Goal: Use online tool/utility: Utilize a website feature to perform a specific function

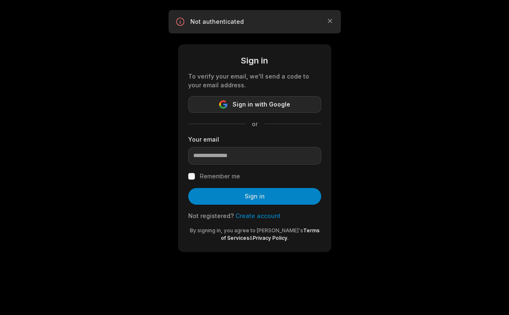
click at [275, 105] on span "Sign in with Google" at bounding box center [261, 104] width 58 height 10
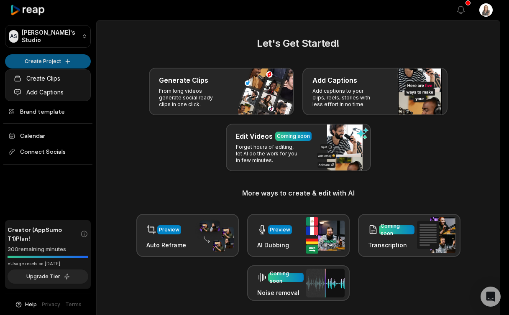
click at [56, 59] on html "AS [PERSON_NAME]'s Studio Create Project Home Projects Brand template Calendar …" at bounding box center [254, 157] width 509 height 315
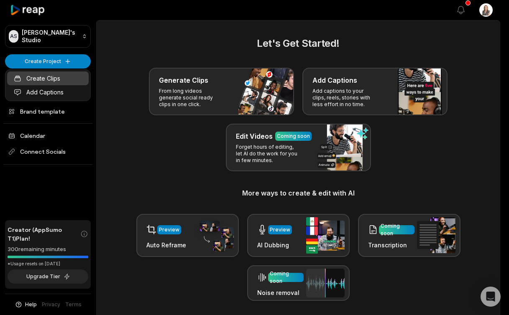
click at [43, 77] on link "Create Clips" at bounding box center [48, 78] width 82 height 14
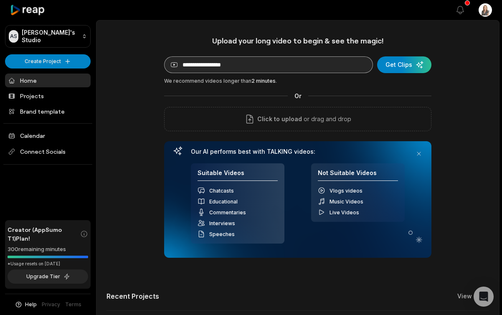
click at [182, 63] on input at bounding box center [268, 64] width 209 height 17
click at [187, 65] on input at bounding box center [268, 64] width 209 height 17
paste input "**********"
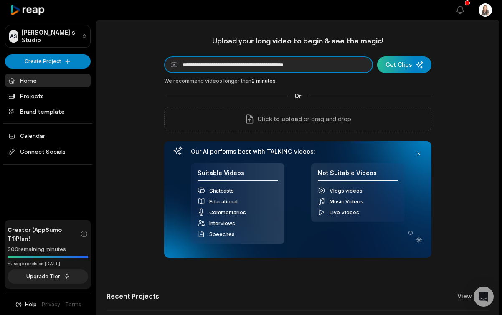
type input "**********"
click at [403, 66] on div "submit" at bounding box center [404, 64] width 54 height 17
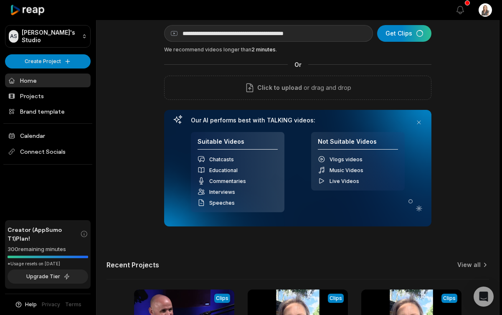
scroll to position [33, 0]
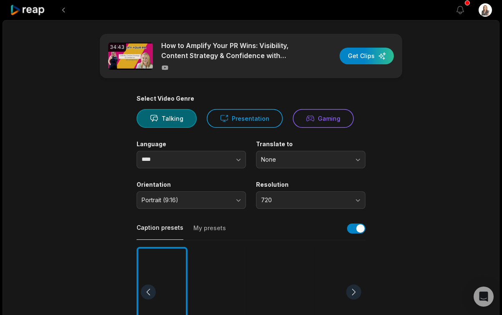
click at [357, 159] on button "None" at bounding box center [311, 160] width 110 height 18
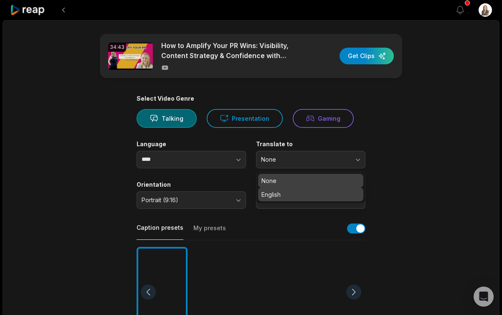
click at [296, 196] on p "English" at bounding box center [311, 194] width 99 height 9
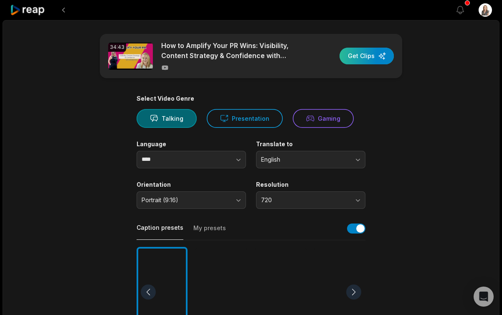
click at [361, 55] on div "button" at bounding box center [367, 56] width 54 height 17
